Goal: Entertainment & Leisure: Consume media (video, audio)

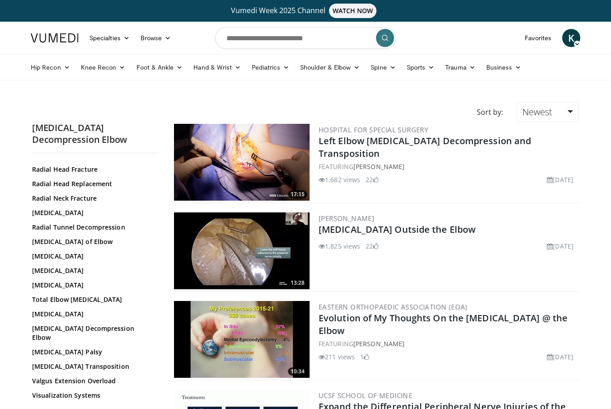
scroll to position [697, 0]
click at [117, 338] on link "Ulnar Nerve Decompression Elbow" at bounding box center [93, 333] width 122 height 18
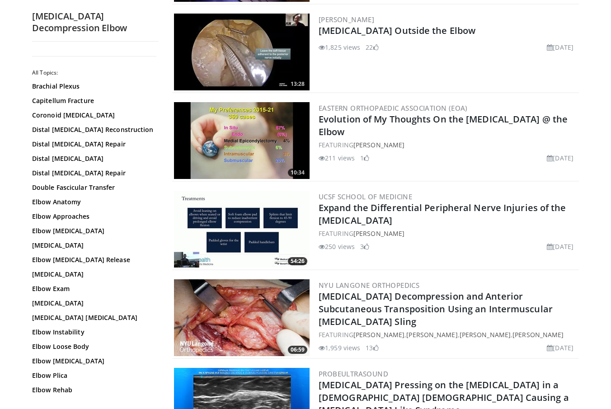
scroll to position [202, 0]
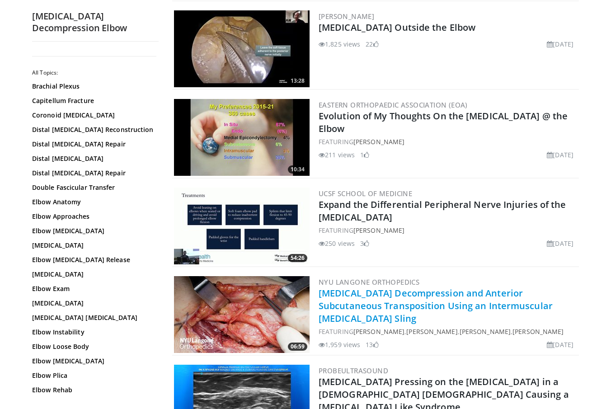
click at [378, 296] on link "[MEDICAL_DATA] Decompression and Anterior Subcutaneous Transposition Using an I…" at bounding box center [436, 306] width 234 height 38
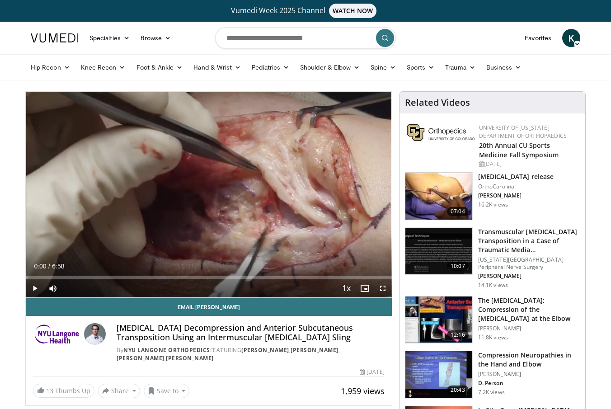
click at [383, 285] on span "Video Player" at bounding box center [383, 288] width 18 height 18
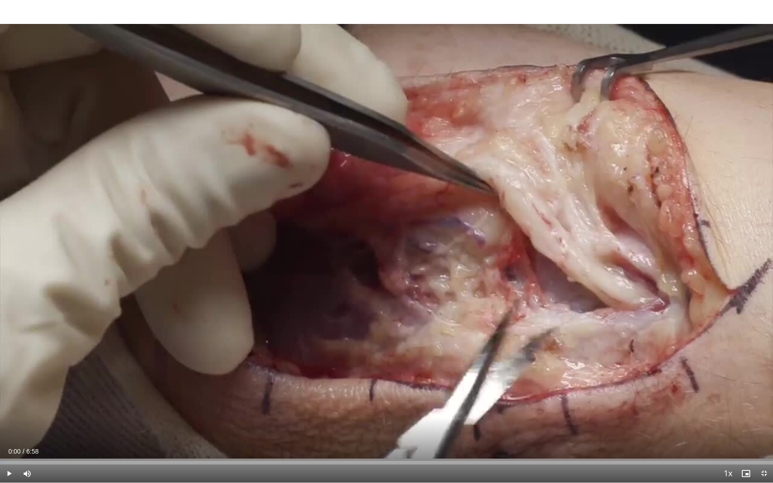
click at [9, 409] on span "Video Player" at bounding box center [9, 474] width 18 height 18
click at [51, 409] on div "Progress Bar" at bounding box center [51, 463] width 1 height 4
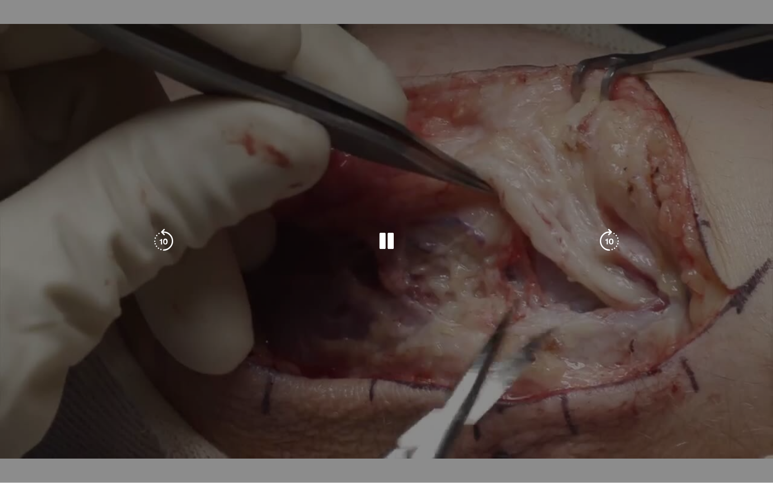
click at [71, 409] on video-js "**********" at bounding box center [386, 241] width 773 height 483
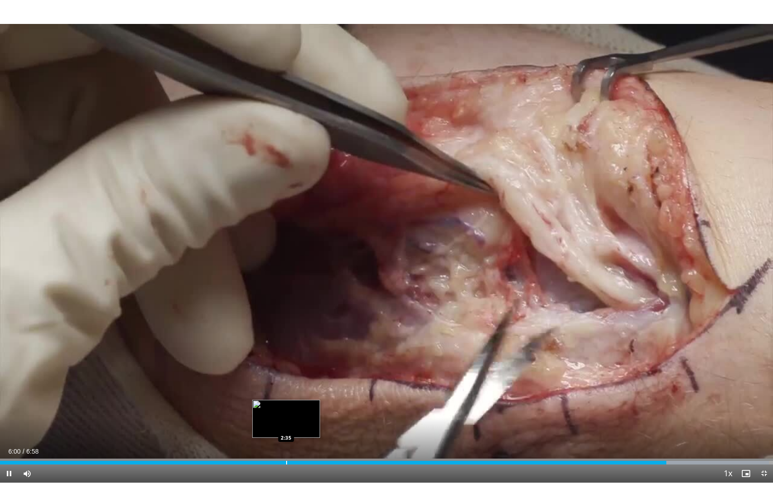
click at [286, 409] on div "Loaded : 99.48% 6:00 2:35" at bounding box center [386, 460] width 773 height 9
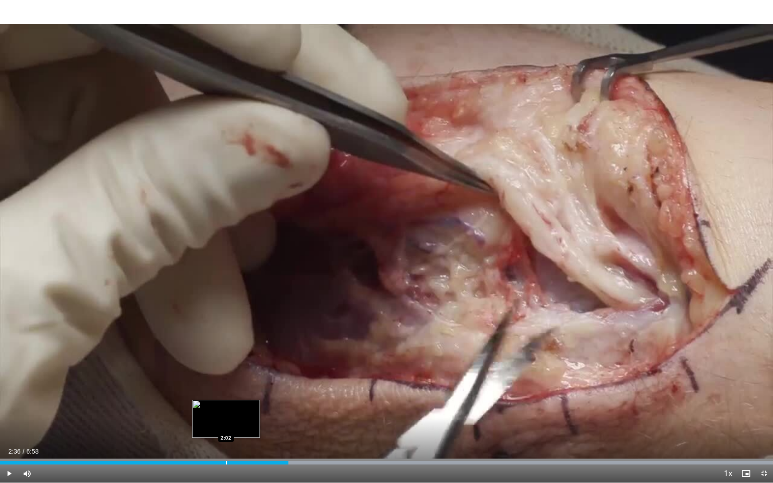
click at [226, 409] on div "Loaded : 99.95% 2:36 2:02" at bounding box center [386, 460] width 773 height 9
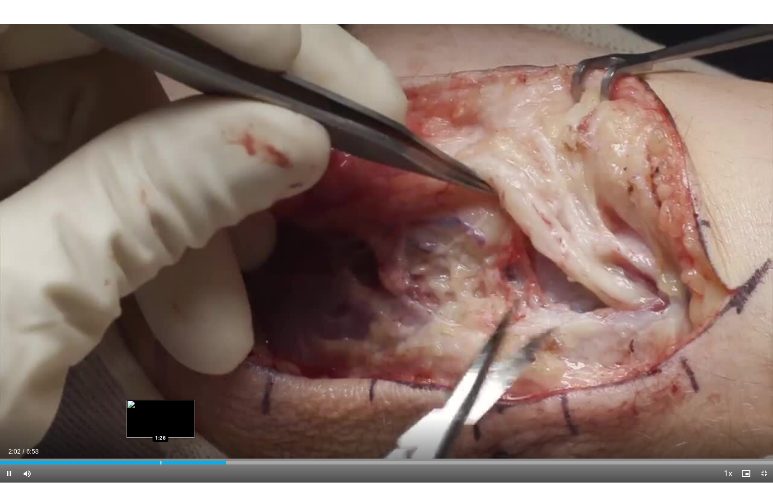
click at [160, 409] on div "Loaded : 28.67% 2:02 1:26" at bounding box center [386, 460] width 773 height 9
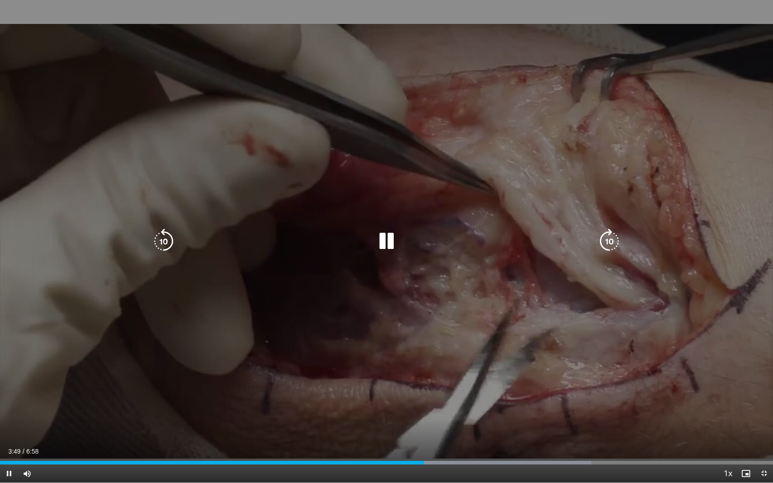
click at [390, 241] on icon "Video Player" at bounding box center [386, 241] width 25 height 25
